Goal: Information Seeking & Learning: Check status

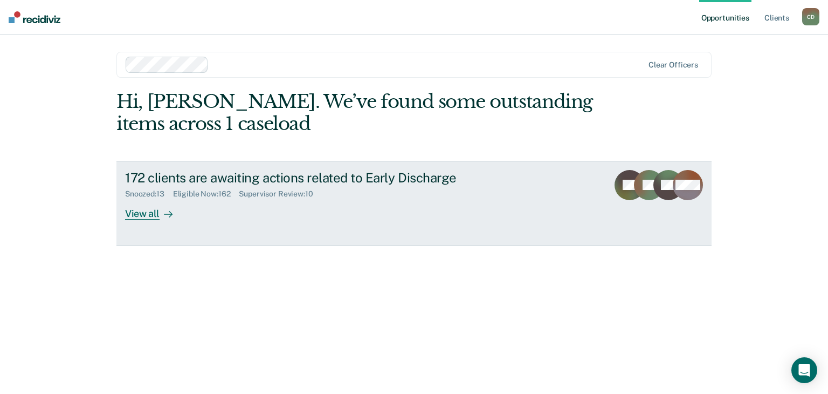
click at [142, 216] on div "View all" at bounding box center [155, 208] width 60 height 21
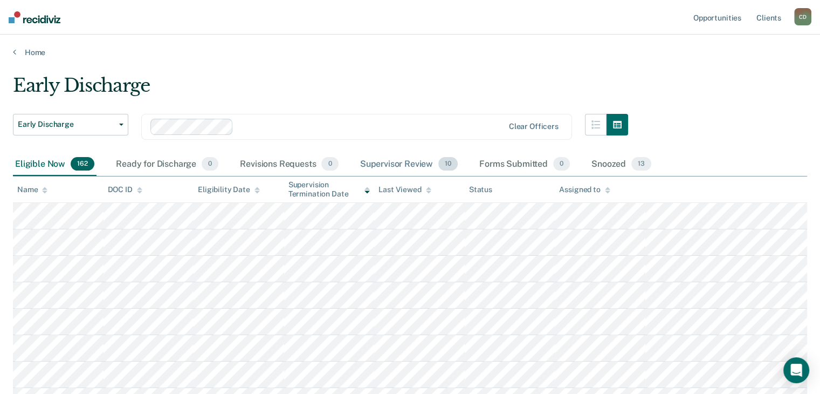
click at [417, 164] on div "Supervisor Review 10" at bounding box center [409, 165] width 102 height 24
